Goal: Task Accomplishment & Management: Manage account settings

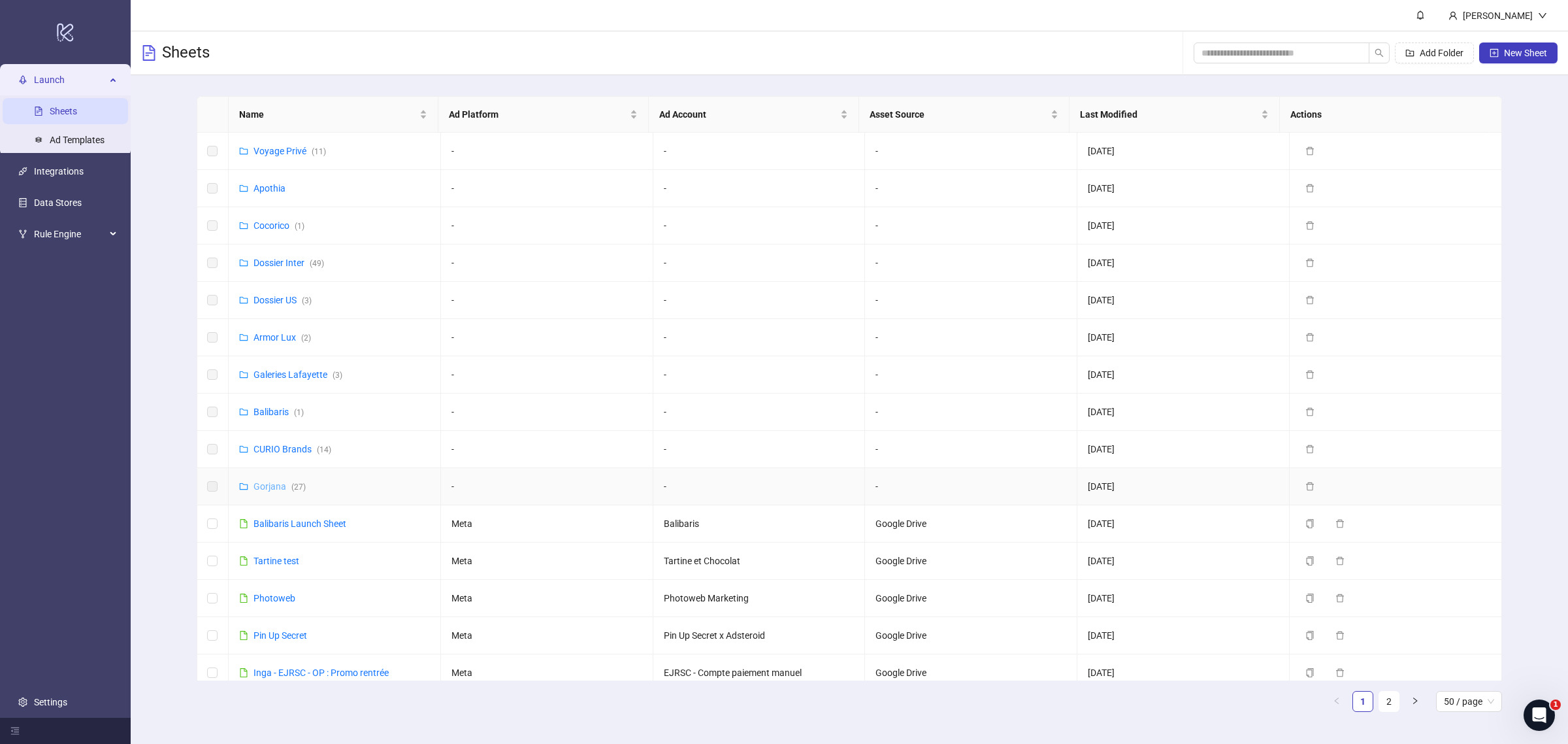
click at [266, 487] on link "Gorjana ( 27 )" at bounding box center [279, 486] width 52 height 11
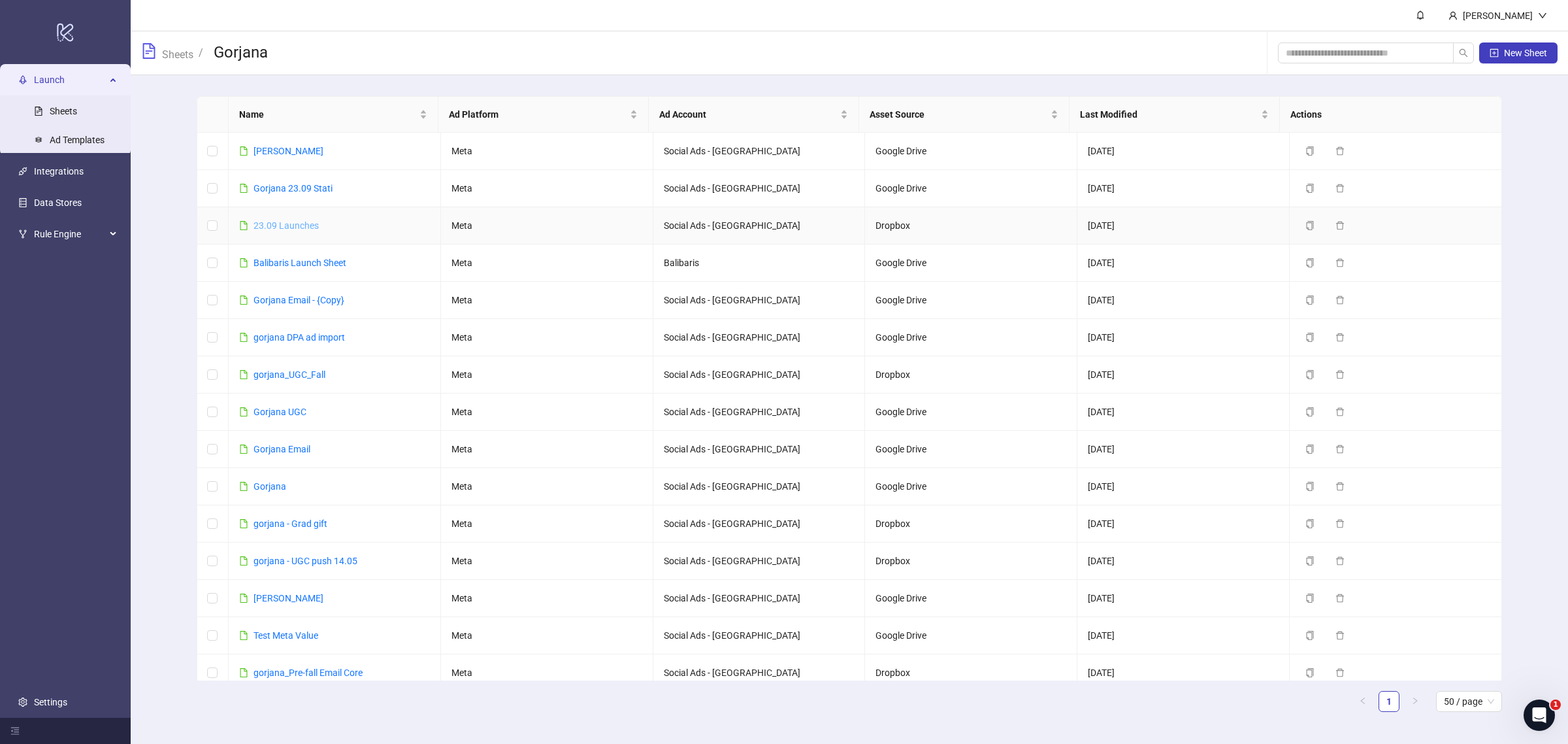
click at [296, 228] on link "23.09 Launches" at bounding box center [286, 226] width 66 height 11
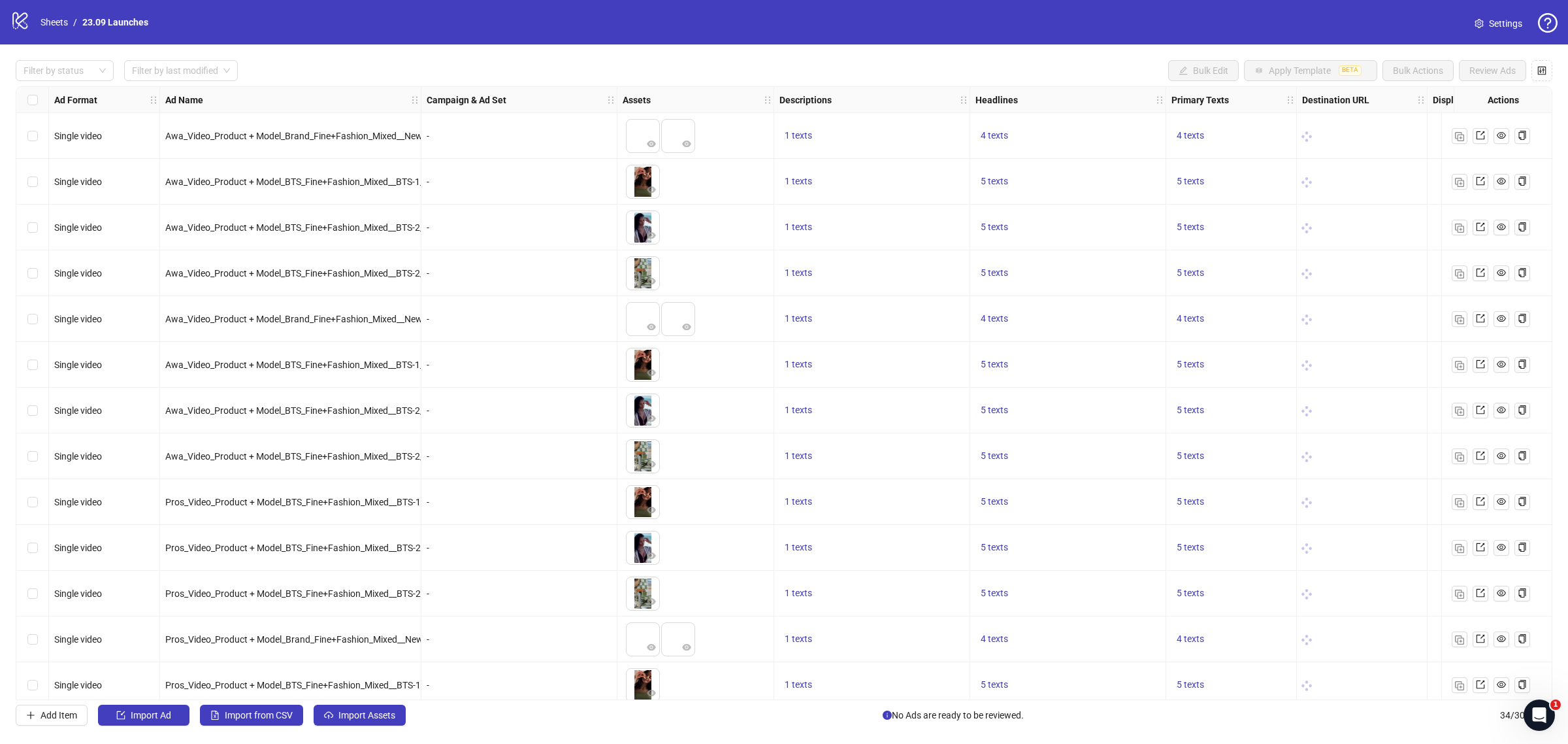
click at [1472, 14] on link "Settings" at bounding box center [1498, 24] width 68 height 21
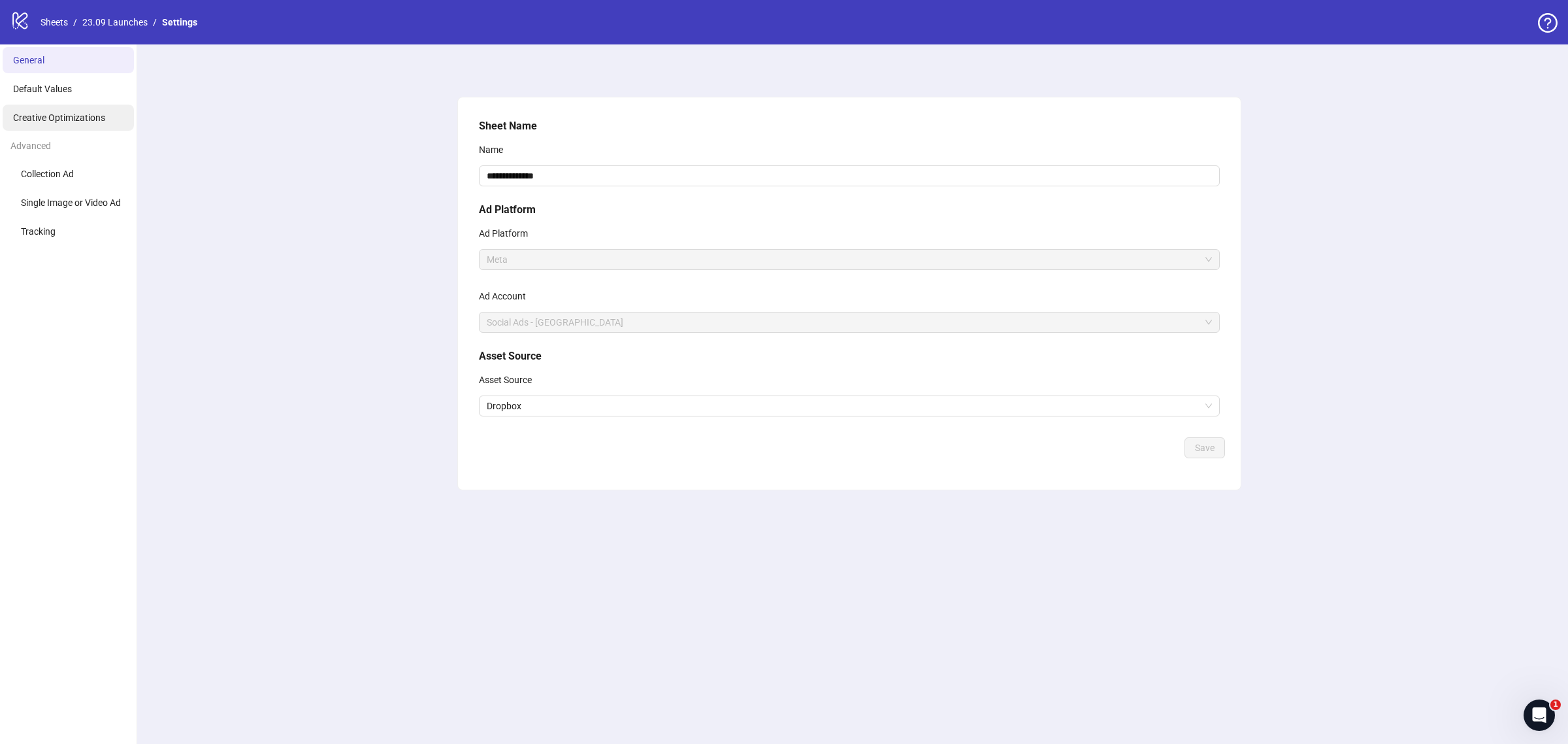
click at [91, 128] on li "Creative Optimizations" at bounding box center [68, 117] width 131 height 26
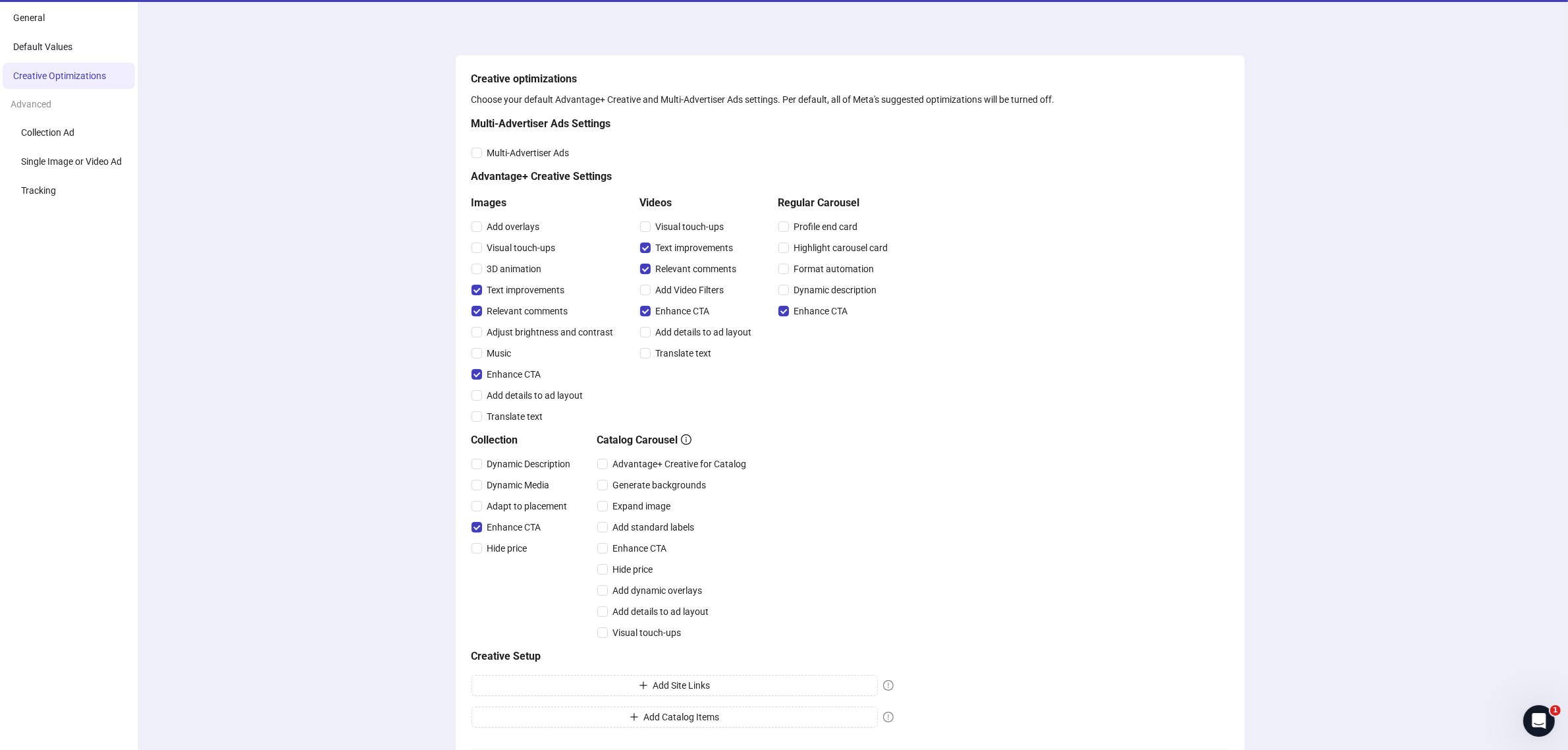
scroll to position [82, 0]
